Goal: Use online tool/utility

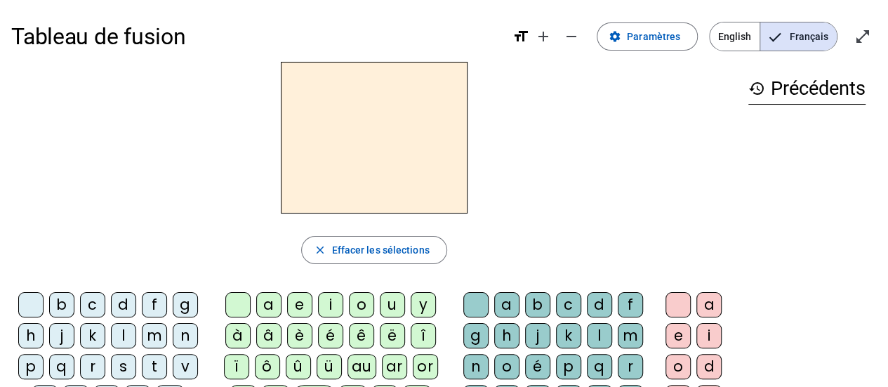
click at [93, 364] on div "r" at bounding box center [92, 366] width 25 height 25
click at [271, 304] on div "a" at bounding box center [268, 304] width 25 height 25
click at [477, 331] on div "g" at bounding box center [475, 335] width 25 height 25
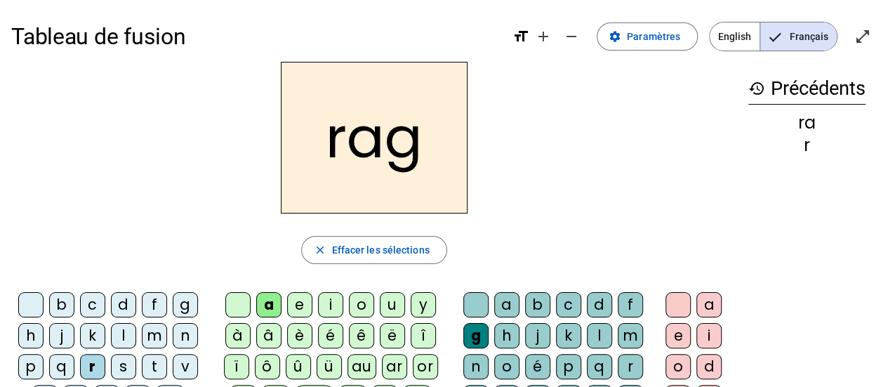
click at [680, 327] on div "e" at bounding box center [678, 335] width 25 height 25
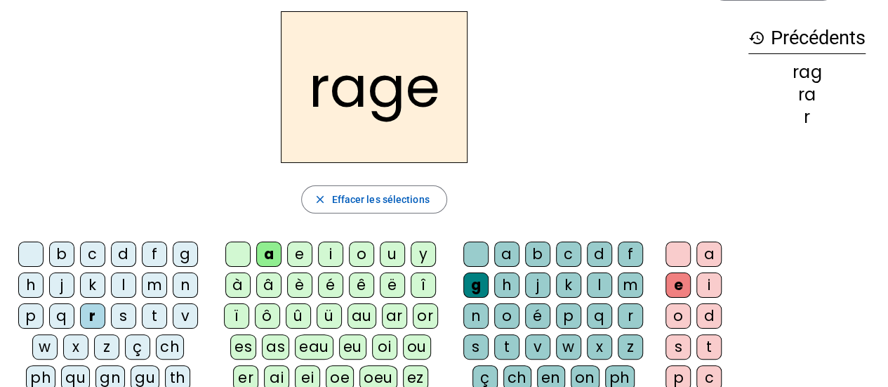
scroll to position [70, 0]
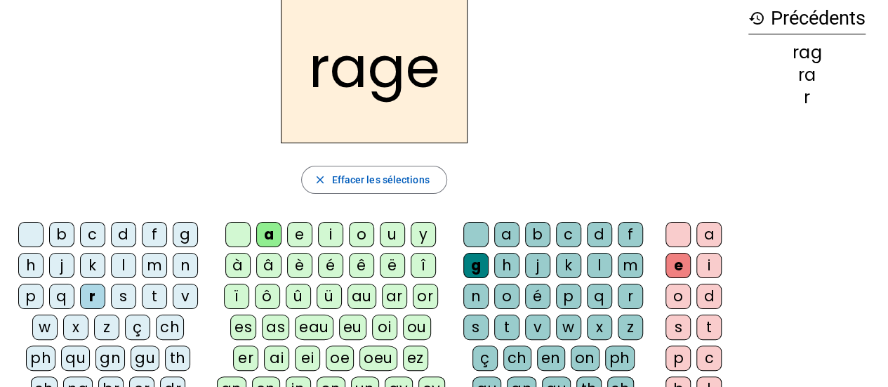
click at [541, 322] on div "v" at bounding box center [537, 327] width 25 height 25
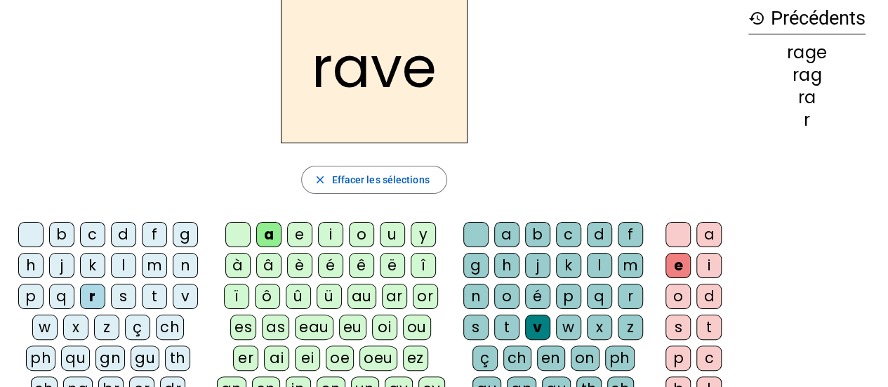
click at [65, 234] on div "b" at bounding box center [61, 234] width 25 height 25
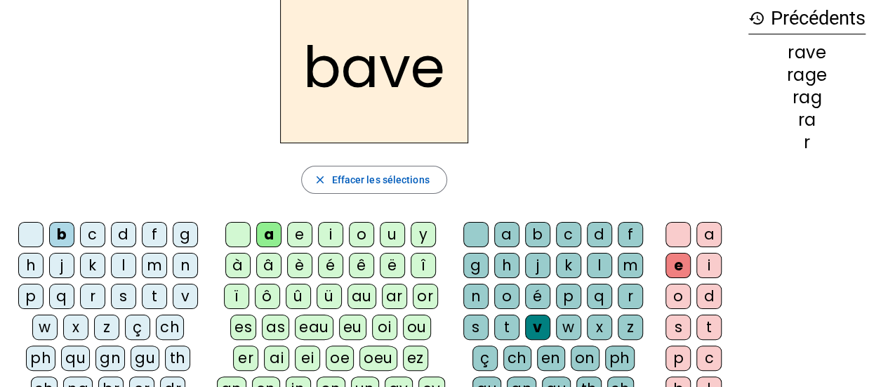
click at [181, 233] on div "g" at bounding box center [185, 234] width 25 height 25
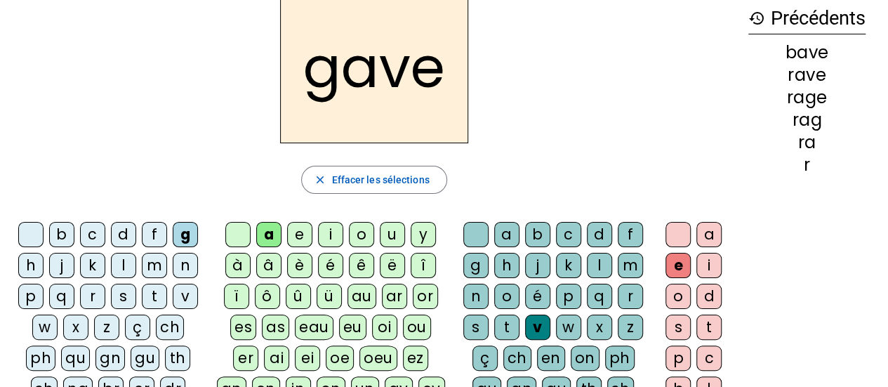
click at [96, 235] on div "c" at bounding box center [92, 234] width 25 height 25
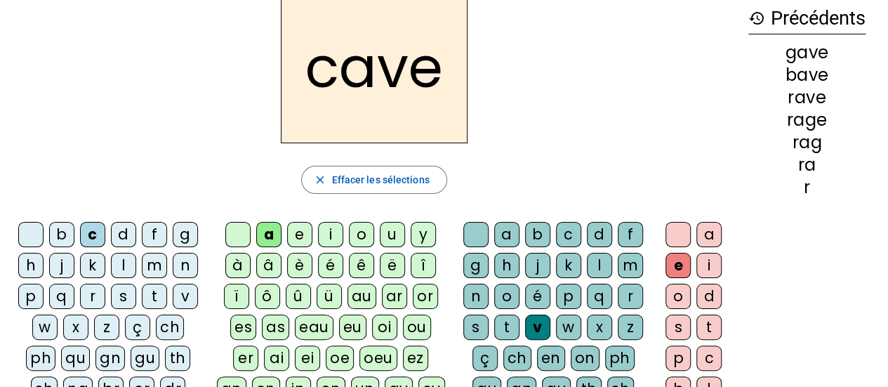
click at [563, 291] on div "p" at bounding box center [568, 296] width 25 height 25
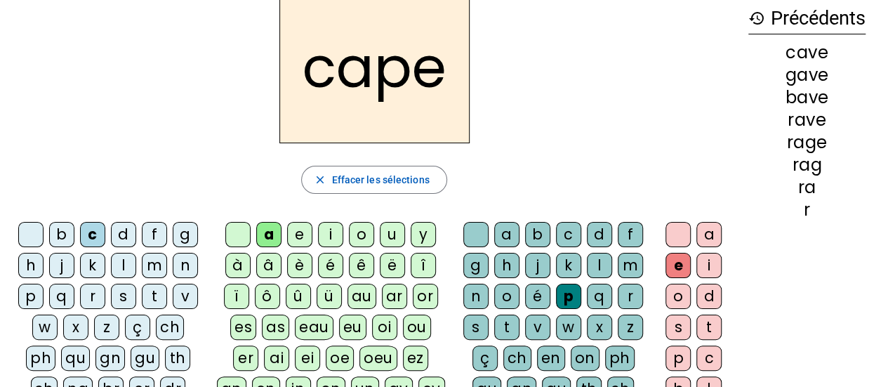
click at [475, 260] on div "g" at bounding box center [475, 265] width 25 height 25
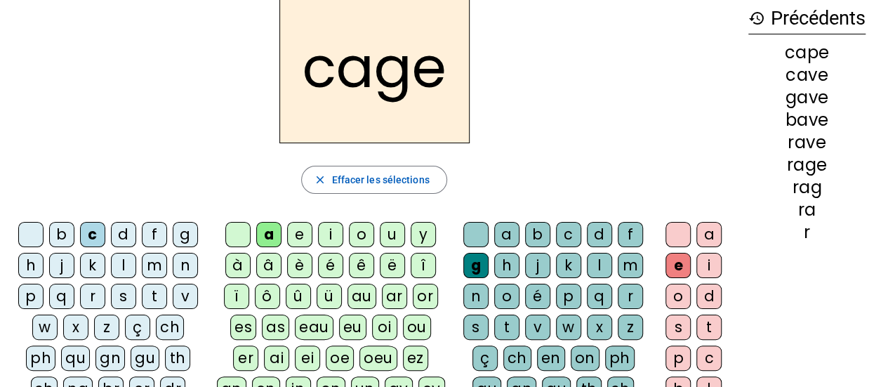
click at [187, 265] on div "n" at bounding box center [185, 265] width 25 height 25
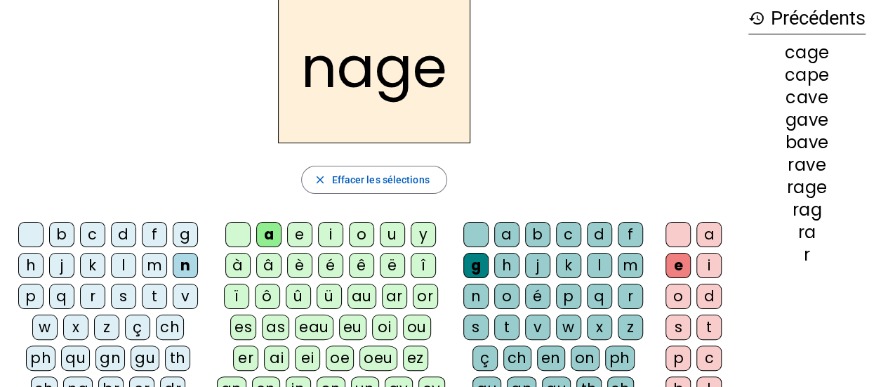
click at [30, 294] on div "p" at bounding box center [30, 296] width 25 height 25
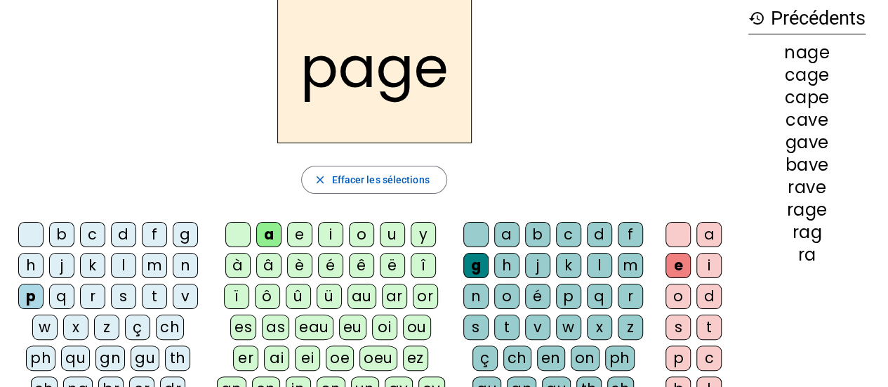
click at [124, 291] on div "s" at bounding box center [123, 296] width 25 height 25
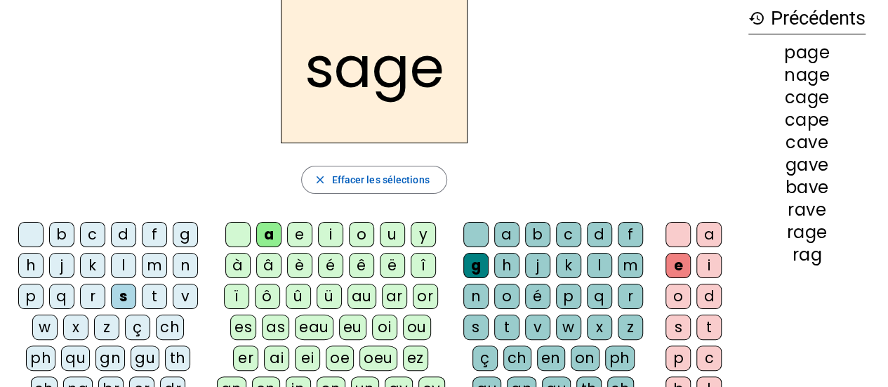
click at [573, 291] on div "p" at bounding box center [568, 296] width 25 height 25
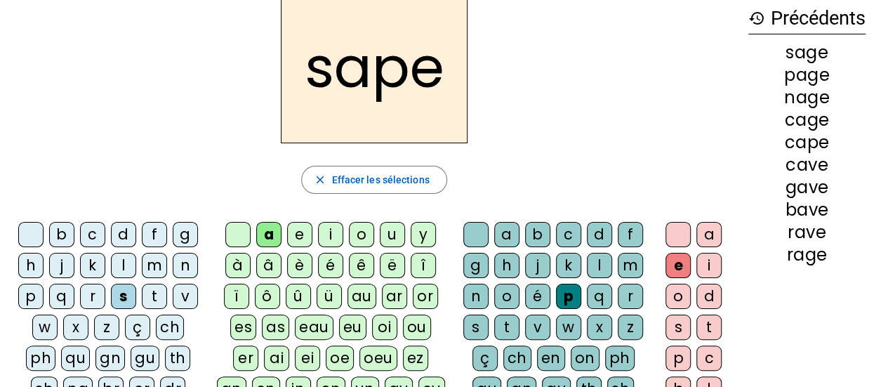
click at [152, 298] on div "t" at bounding box center [154, 296] width 25 height 25
